Goal: Transaction & Acquisition: Purchase product/service

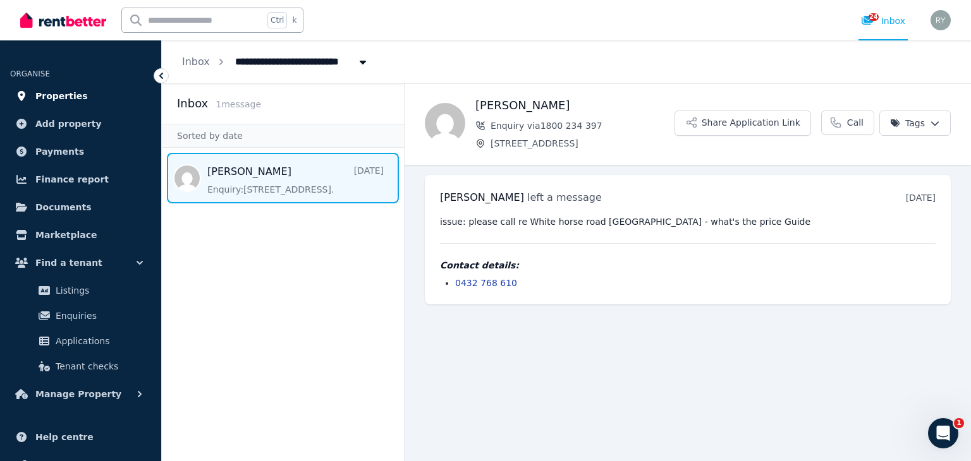
click at [46, 94] on span "Properties" at bounding box center [61, 95] width 52 height 15
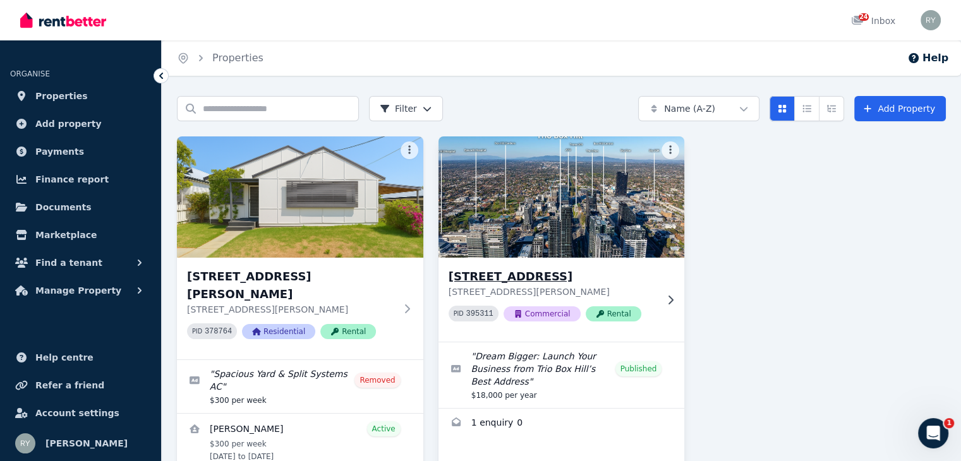
click at [493, 276] on h3 "[STREET_ADDRESS]" at bounding box center [553, 277] width 209 height 18
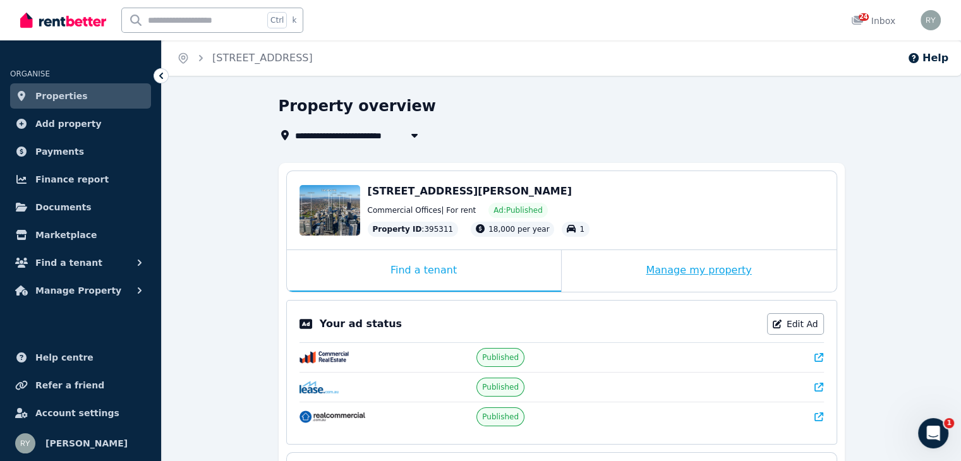
click at [719, 270] on div "Manage my property" at bounding box center [699, 271] width 275 height 42
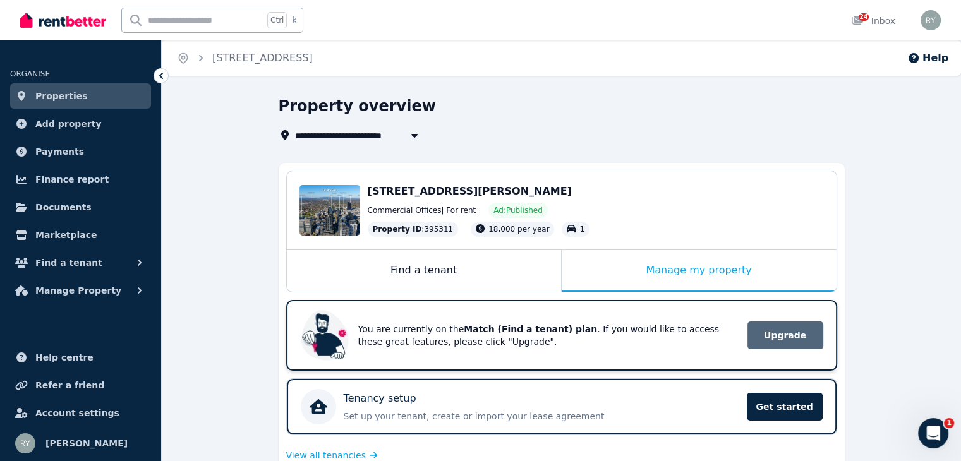
click at [775, 336] on span "Upgrade" at bounding box center [786, 336] width 76 height 28
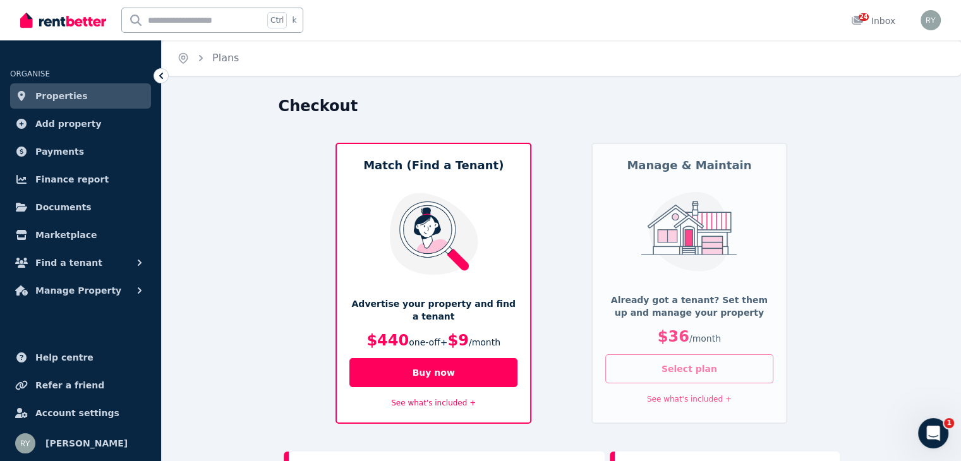
click at [709, 369] on button "Select plan" at bounding box center [689, 369] width 168 height 29
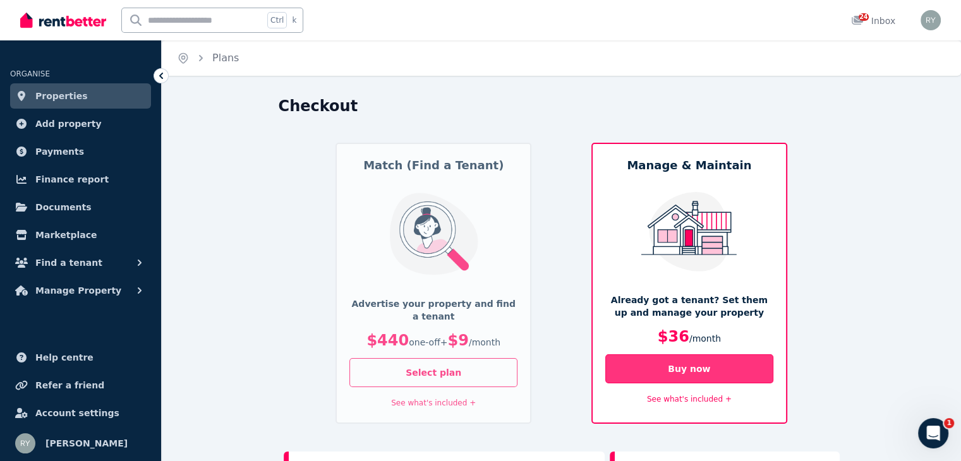
click at [709, 369] on button "Buy now" at bounding box center [689, 369] width 168 height 29
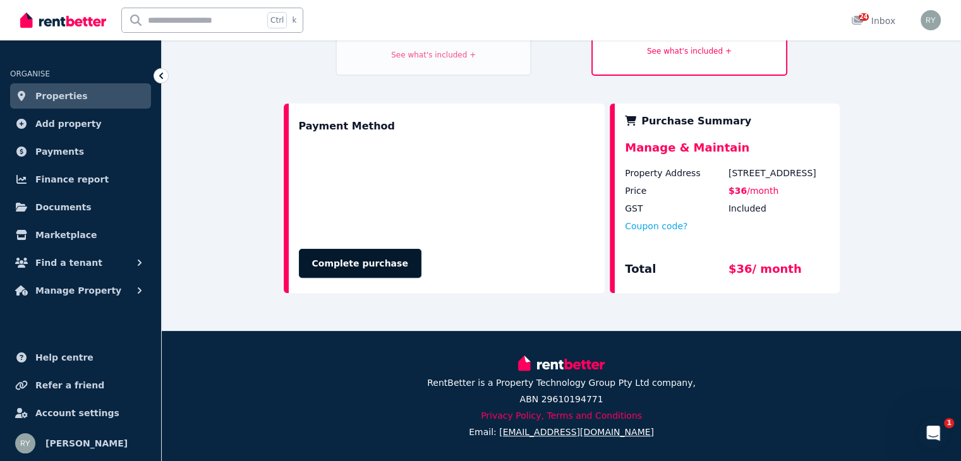
click at [363, 249] on button "Complete purchase" at bounding box center [360, 263] width 123 height 29
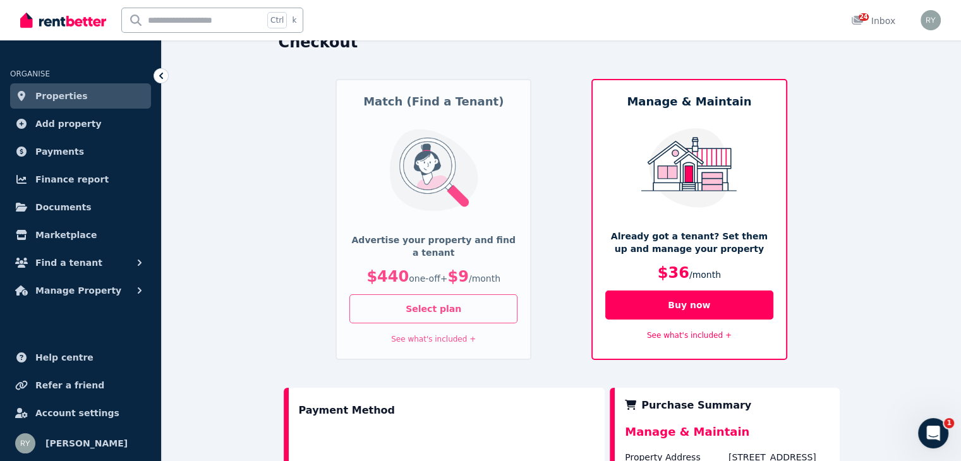
scroll to position [0, 0]
